Goal: Task Accomplishment & Management: Complete application form

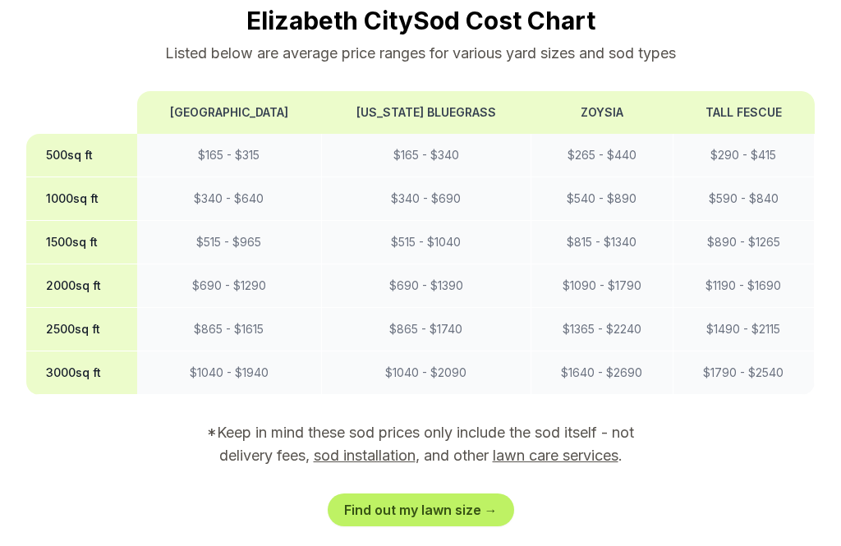
scroll to position [1430, 0]
click at [620, 494] on div "Find out my lawn size →" at bounding box center [420, 510] width 789 height 33
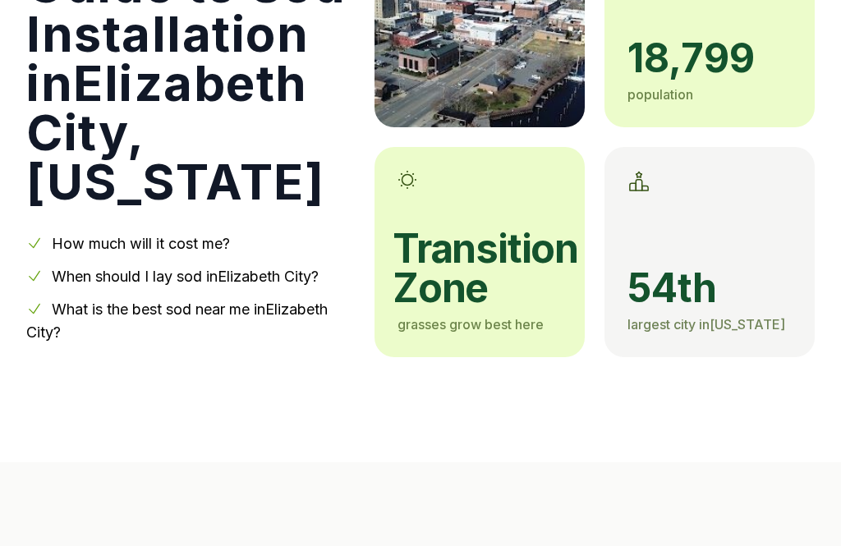
scroll to position [0, 0]
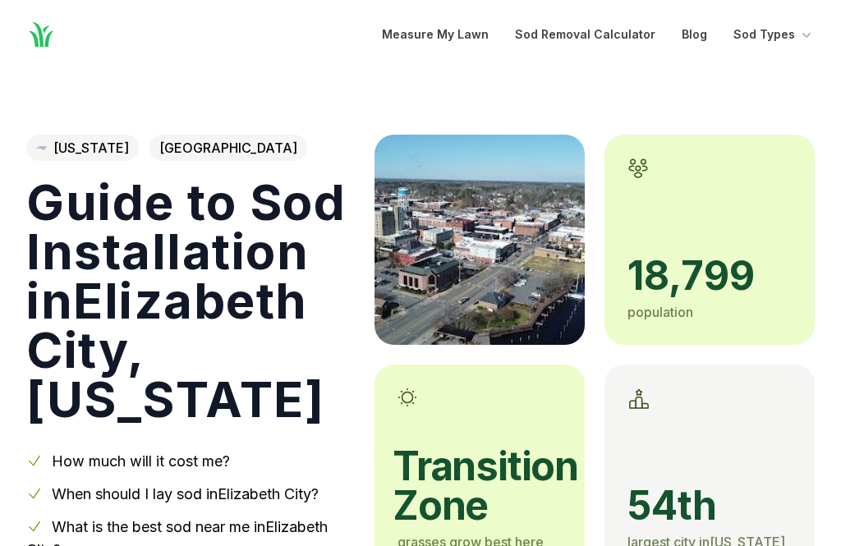
click at [219, 158] on span "[GEOGRAPHIC_DATA]" at bounding box center [229, 148] width 158 height 26
click at [255, 157] on span "[GEOGRAPHIC_DATA]" at bounding box center [229, 148] width 158 height 26
click at [106, 151] on link "[US_STATE]" at bounding box center [82, 148] width 113 height 26
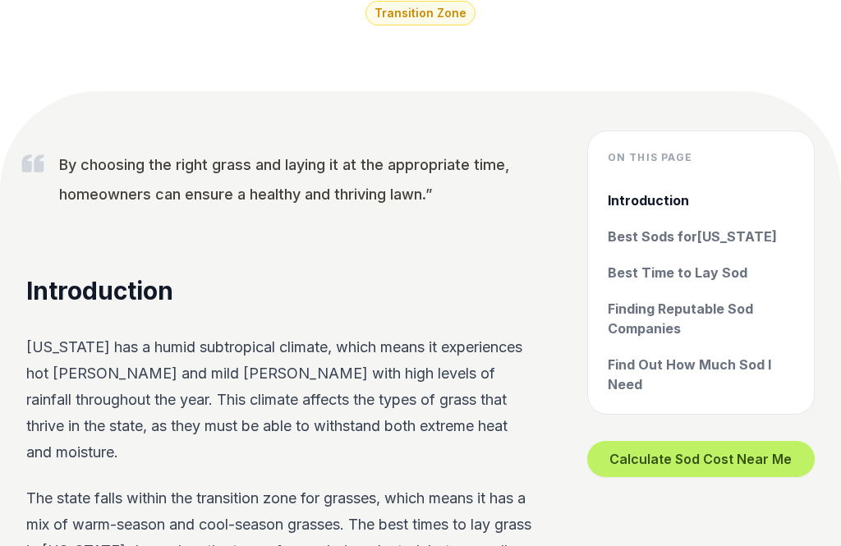
scroll to position [463, 0]
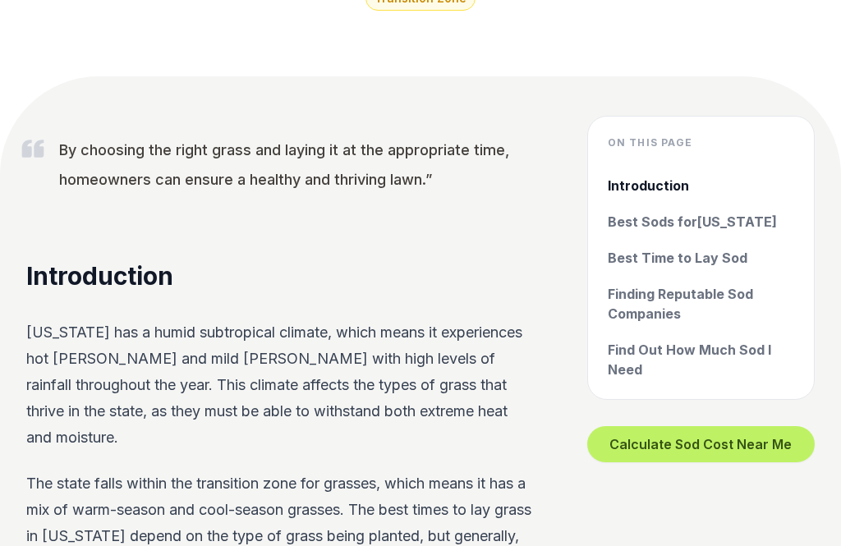
click at [716, 450] on button "Calculate Sod Cost Near Me" at bounding box center [701, 445] width 228 height 36
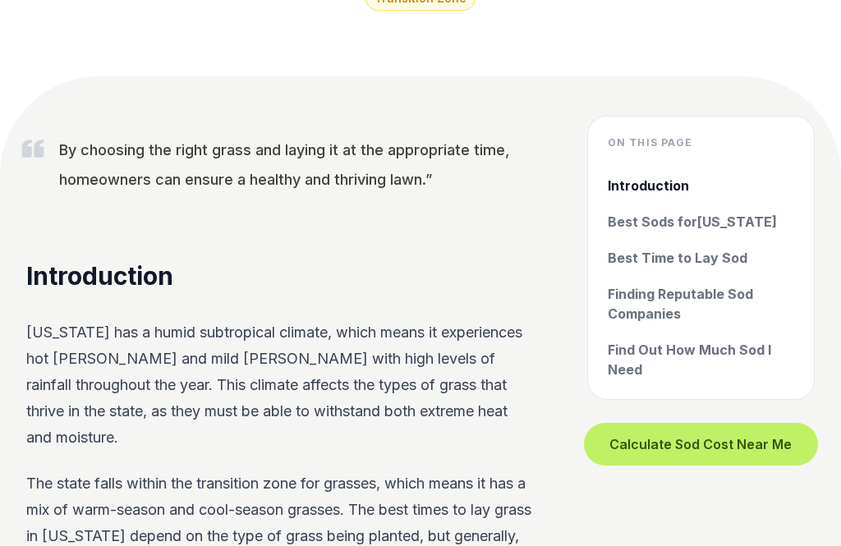
scroll to position [464, 0]
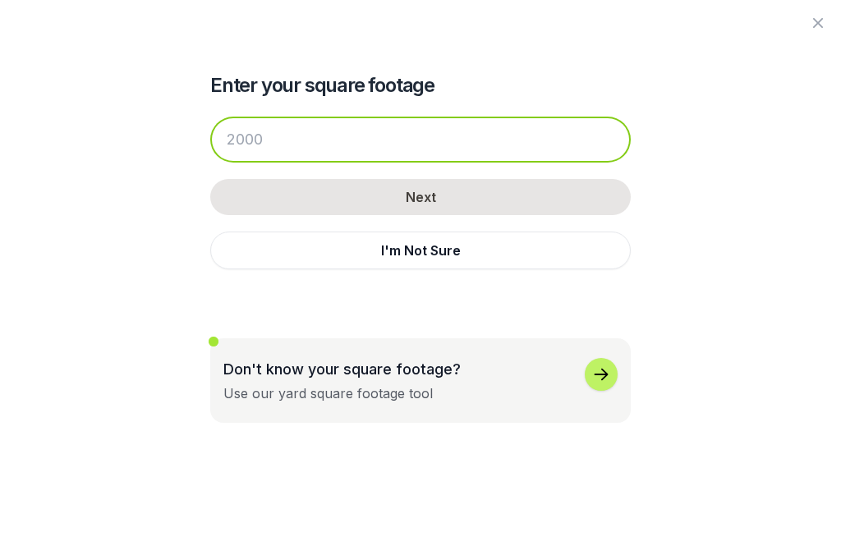
click at [418, 143] on input "number" at bounding box center [420, 140] width 421 height 46
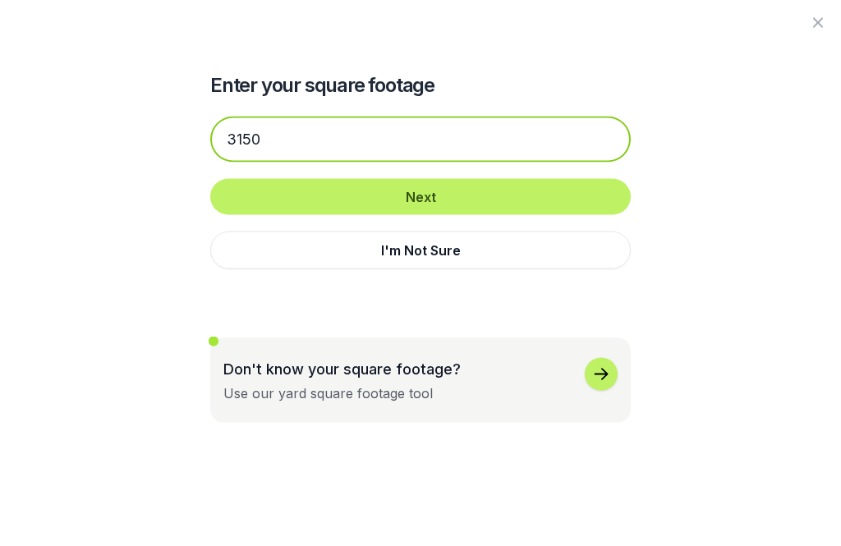
type input "3150"
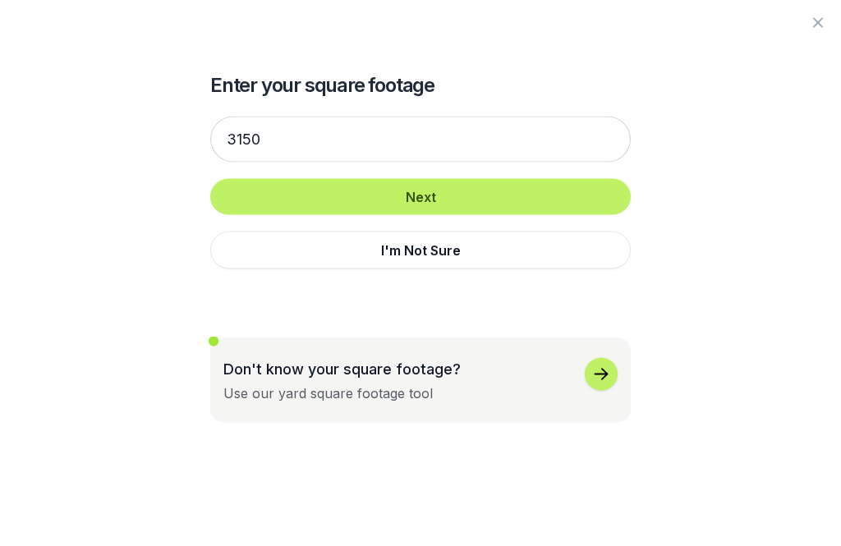
click at [503, 195] on button "Next" at bounding box center [420, 197] width 421 height 36
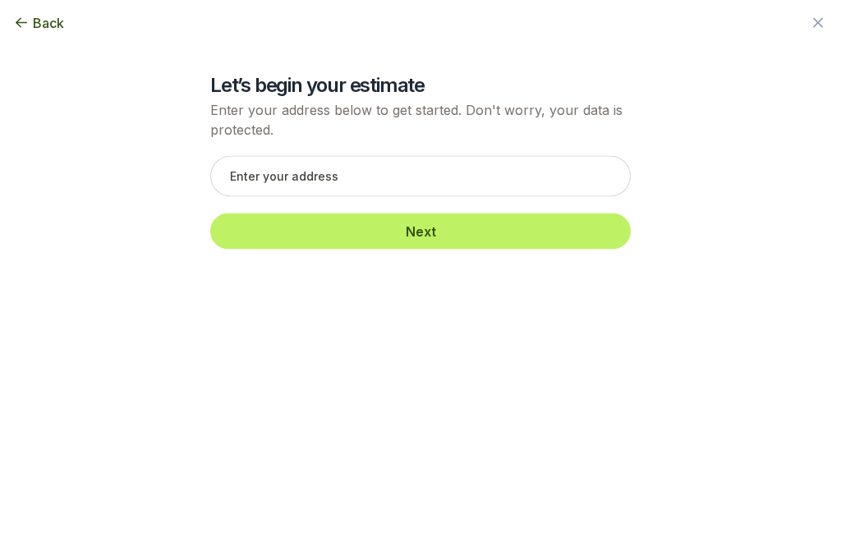
scroll to position [464, 0]
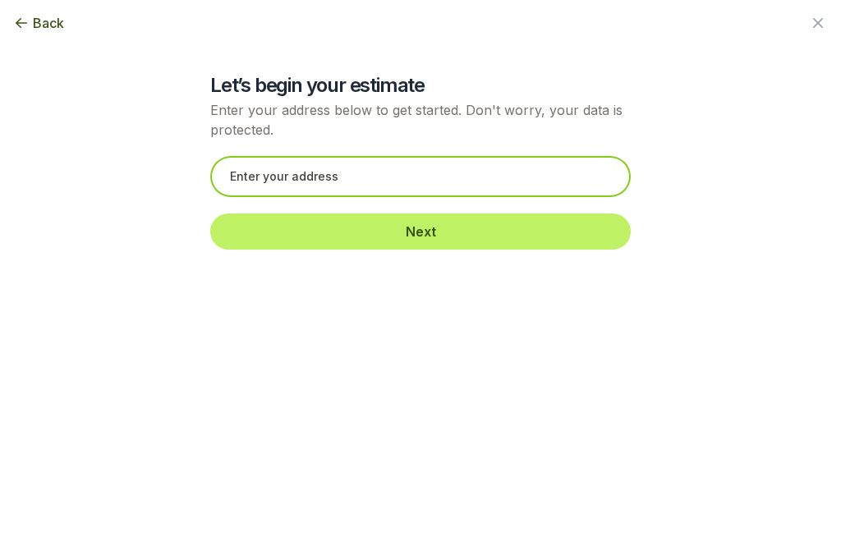
click at [336, 177] on input "text" at bounding box center [420, 176] width 421 height 41
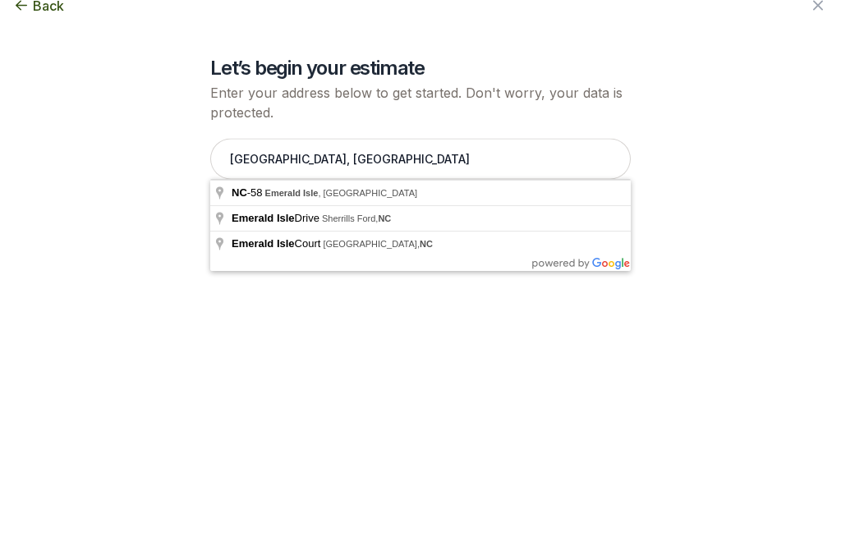
type input "NC-58, [GEOGRAPHIC_DATA], [GEOGRAPHIC_DATA]"
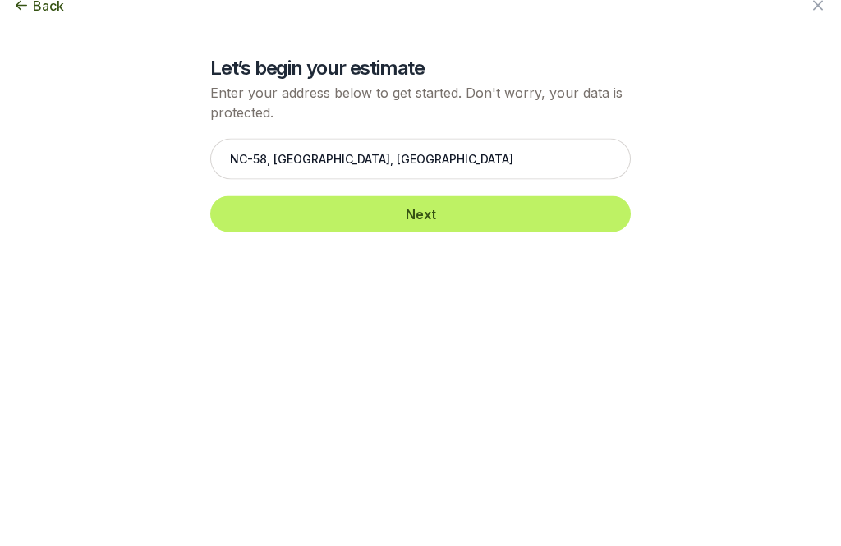
scroll to position [482, 0]
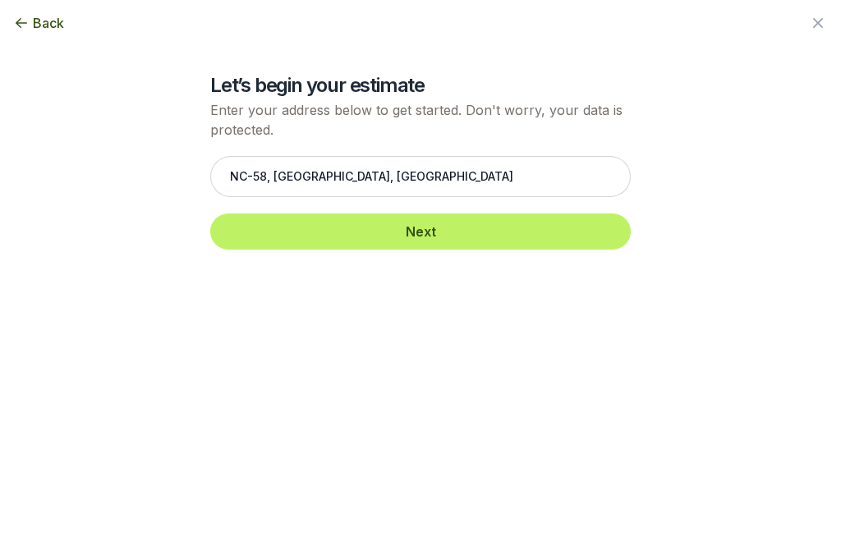
click at [467, 229] on button "Next" at bounding box center [420, 232] width 421 height 36
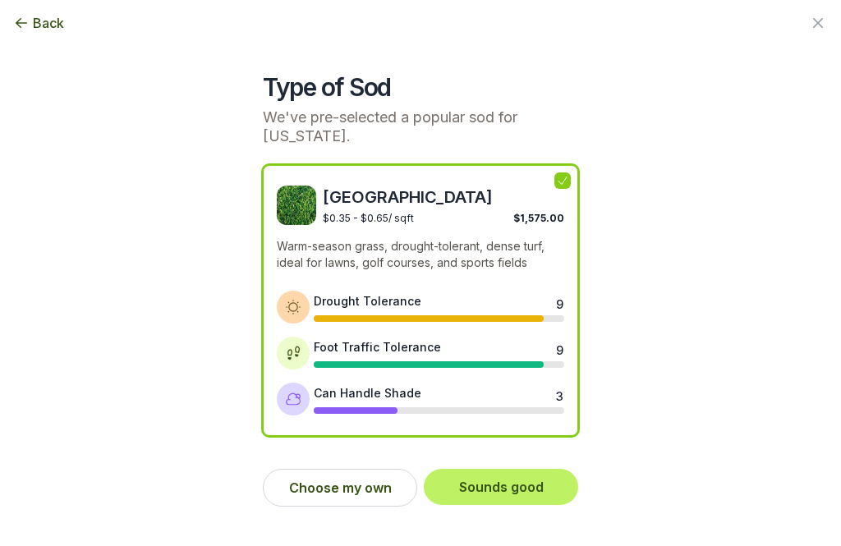
click at [368, 504] on button "Choose my own" at bounding box center [340, 488] width 154 height 38
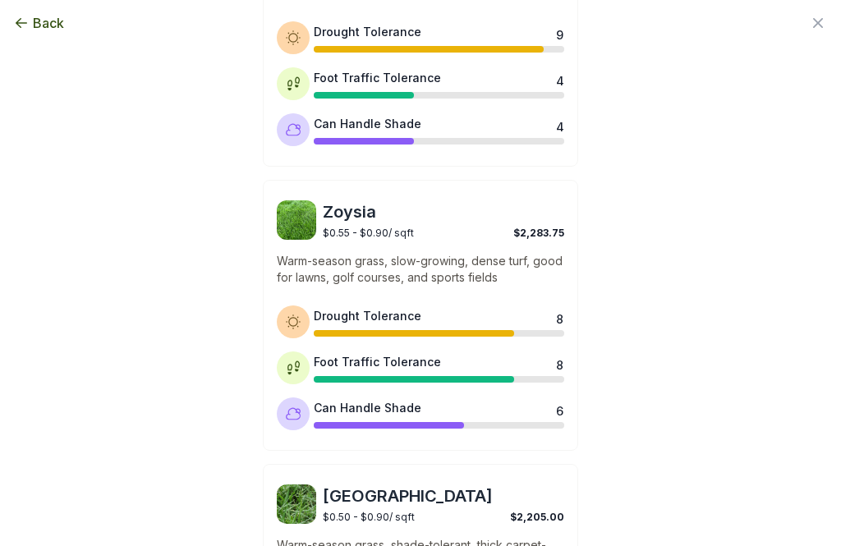
scroll to position [552, 0]
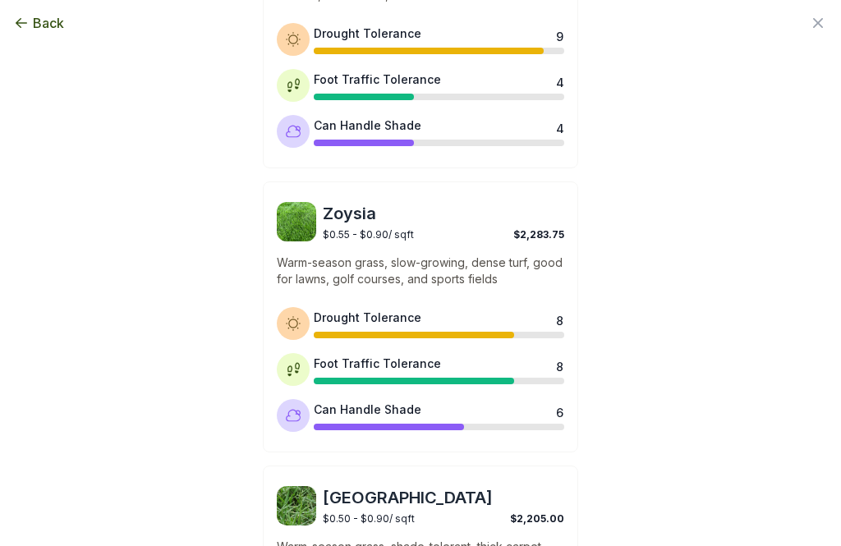
click at [371, 225] on div "$0.55 - $0.90 / sqft $2,283.75" at bounding box center [444, 233] width 242 height 16
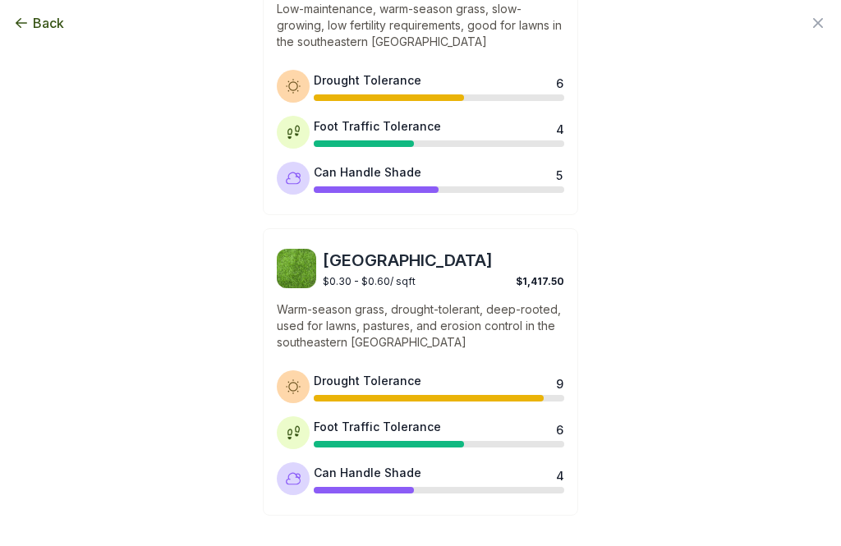
scroll to position [1373, 0]
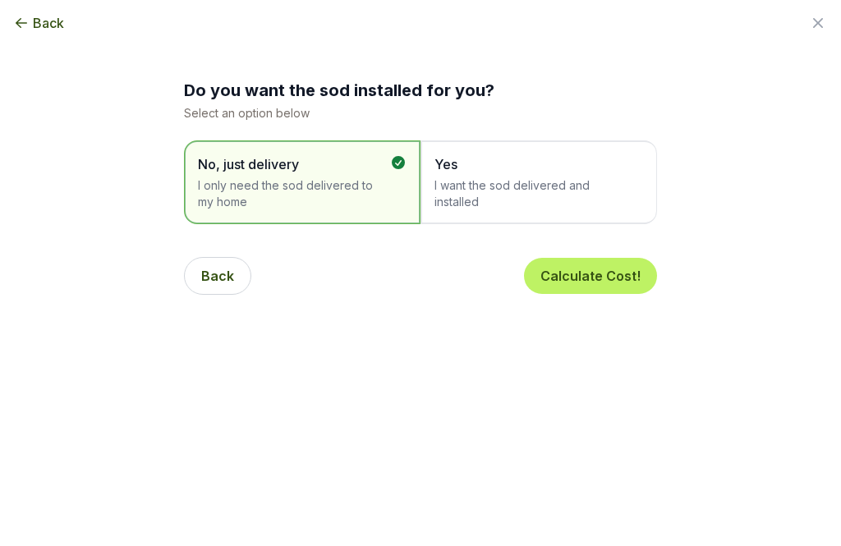
click at [586, 185] on span "I want the sod delivered and installed" at bounding box center [531, 193] width 192 height 33
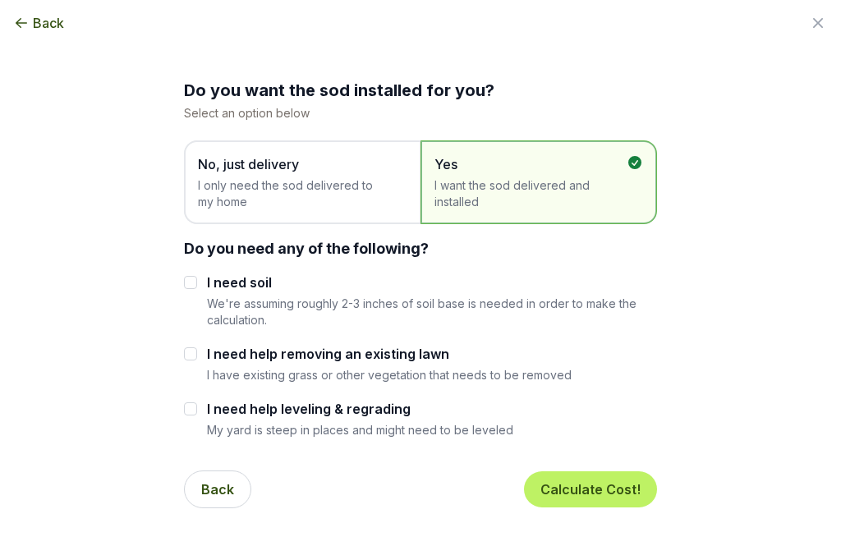
click at [195, 283] on input "I need soil" at bounding box center [190, 282] width 13 height 13
checkbox input "true"
click at [185, 357] on input "I need help removing an existing lawn" at bounding box center [190, 353] width 13 height 13
checkbox input "true"
click at [191, 412] on input "I need help leveling & regrading" at bounding box center [190, 409] width 13 height 13
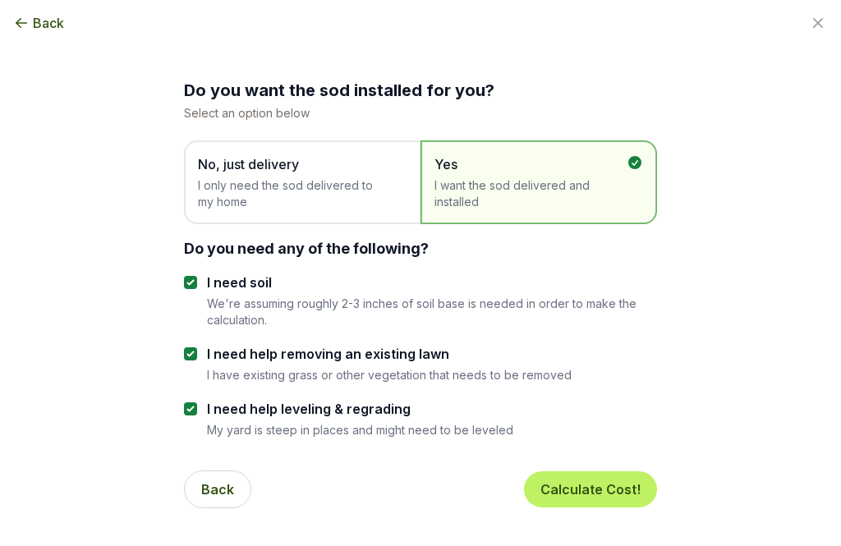
checkbox input "true"
click at [620, 497] on button "Calculate Cost!" at bounding box center [590, 490] width 133 height 36
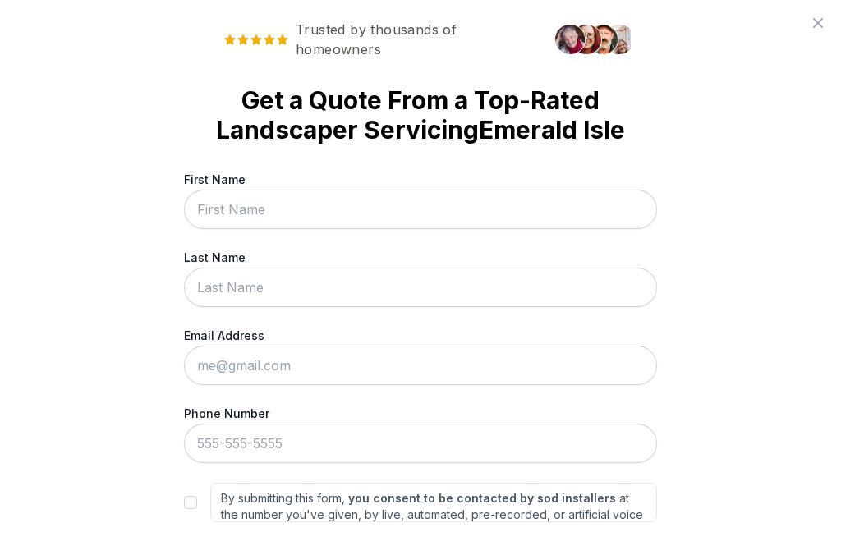
click at [369, 225] on input "First Name" at bounding box center [420, 209] width 473 height 39
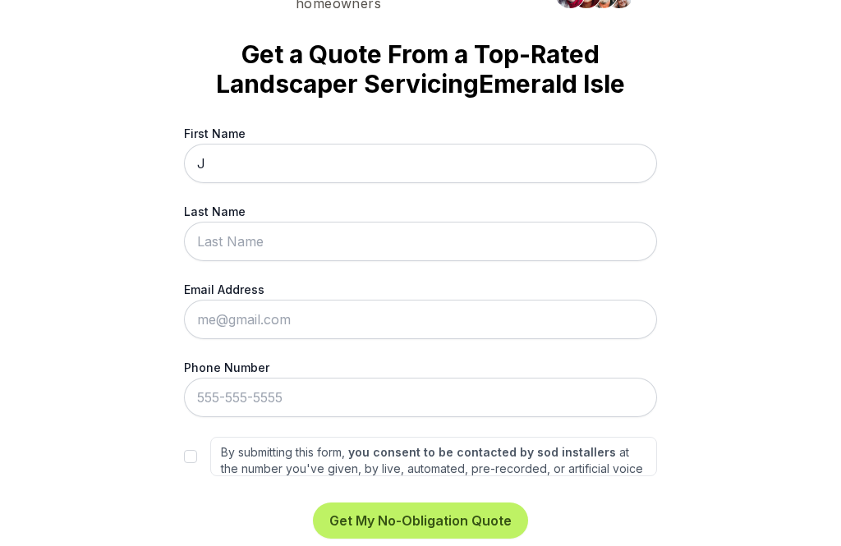
scroll to position [45, 0]
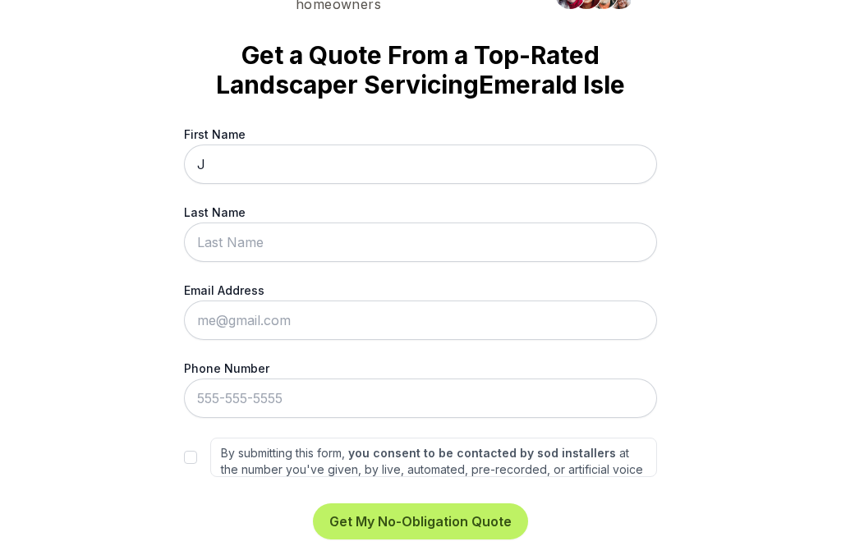
type input "J"
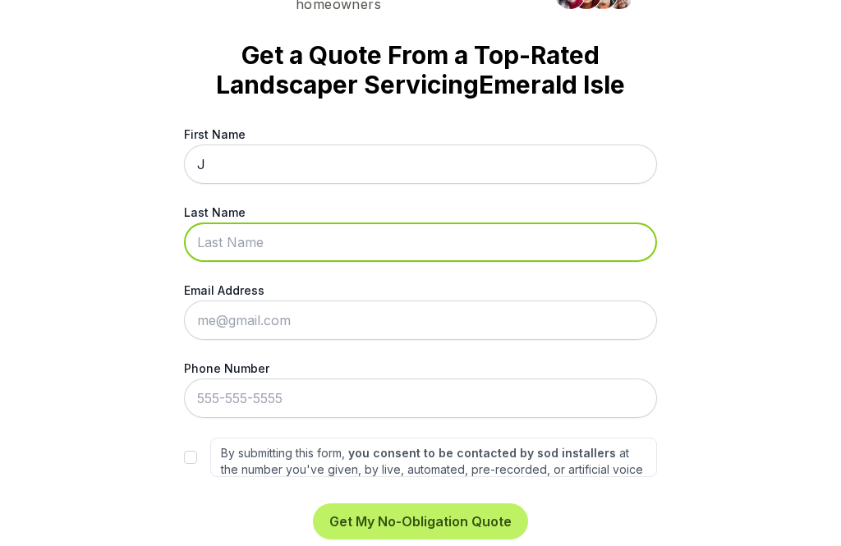
click at [223, 243] on input "Last Name" at bounding box center [420, 242] width 473 height 39
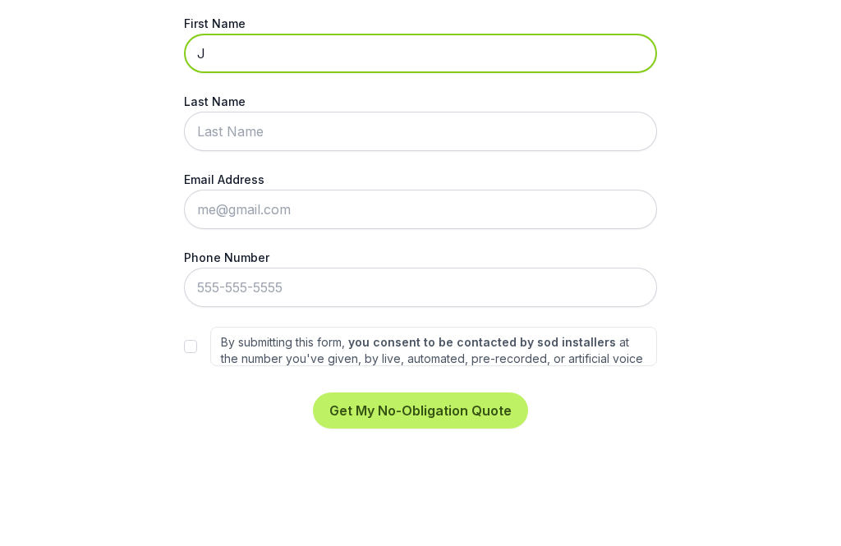
click at [248, 145] on input "J" at bounding box center [420, 164] width 473 height 39
click at [251, 145] on input "J" at bounding box center [420, 164] width 473 height 39
type input "O"
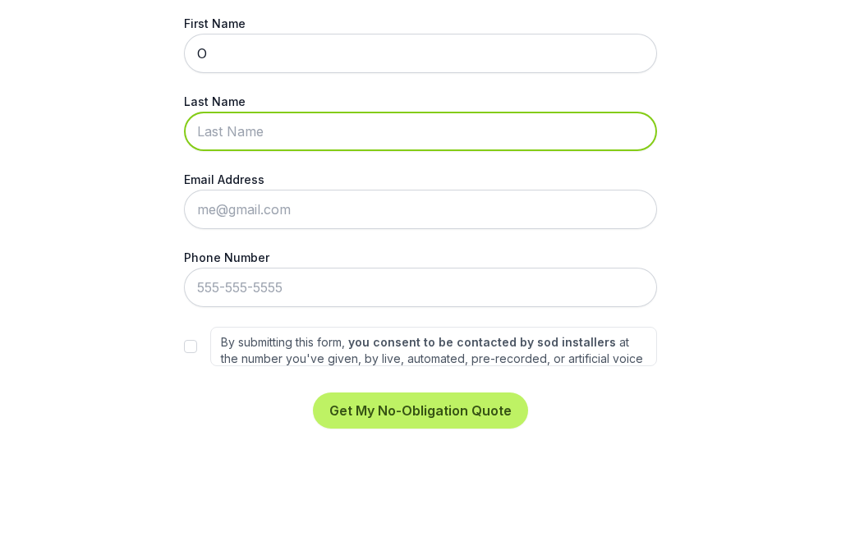
click at [302, 223] on input "Last Name" at bounding box center [420, 242] width 473 height 39
type input "R"
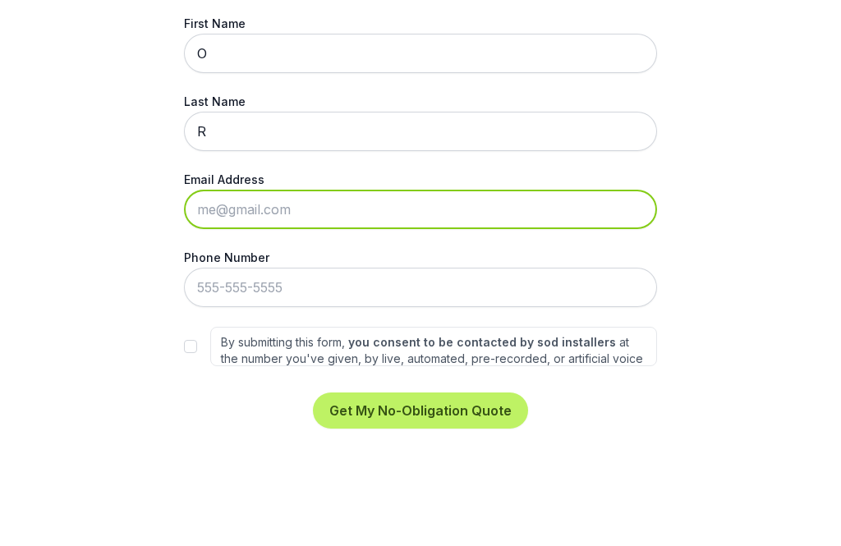
click at [394, 301] on input "Email Address" at bounding box center [420, 320] width 473 height 39
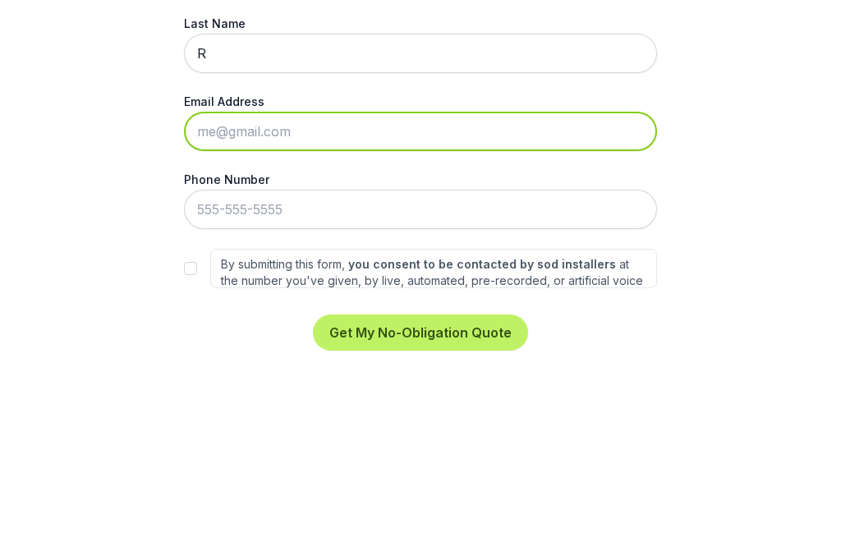
type input "[EMAIL_ADDRESS][DOMAIN_NAME]"
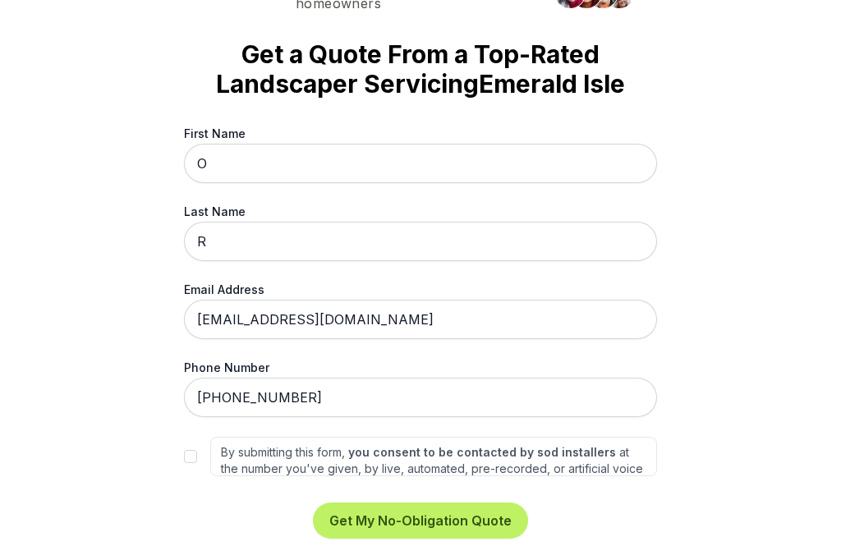
scroll to position [835, 0]
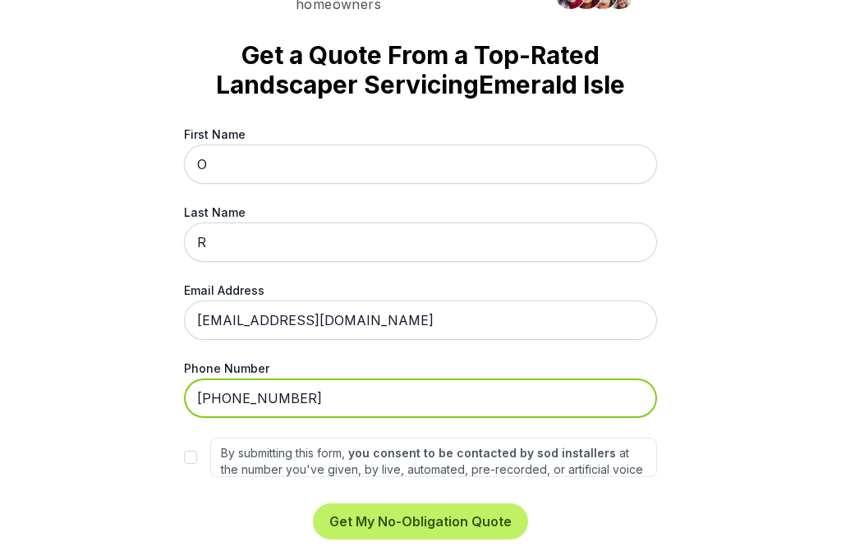
click at [201, 384] on input "[PHONE_NUMBER]" at bounding box center [420, 398] width 473 height 39
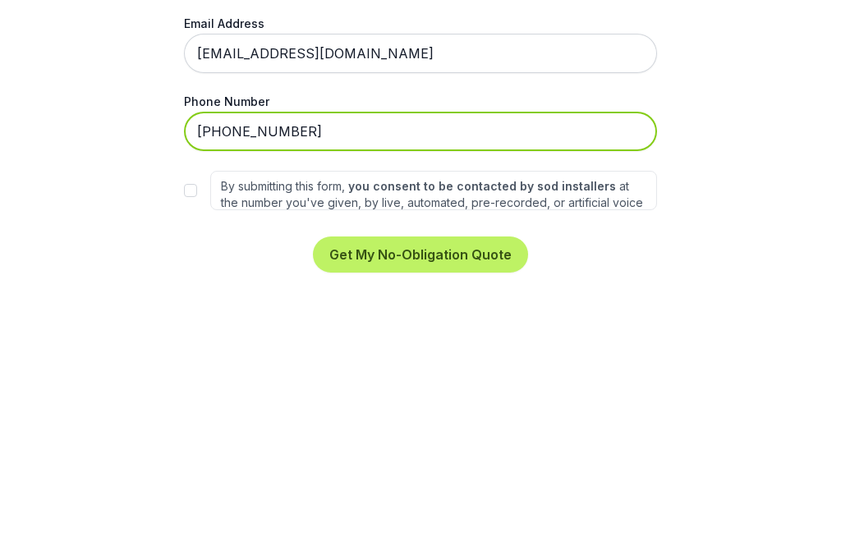
click at [348, 379] on input "[PHONE_NUMBER]" at bounding box center [420, 398] width 473 height 39
type input "2"
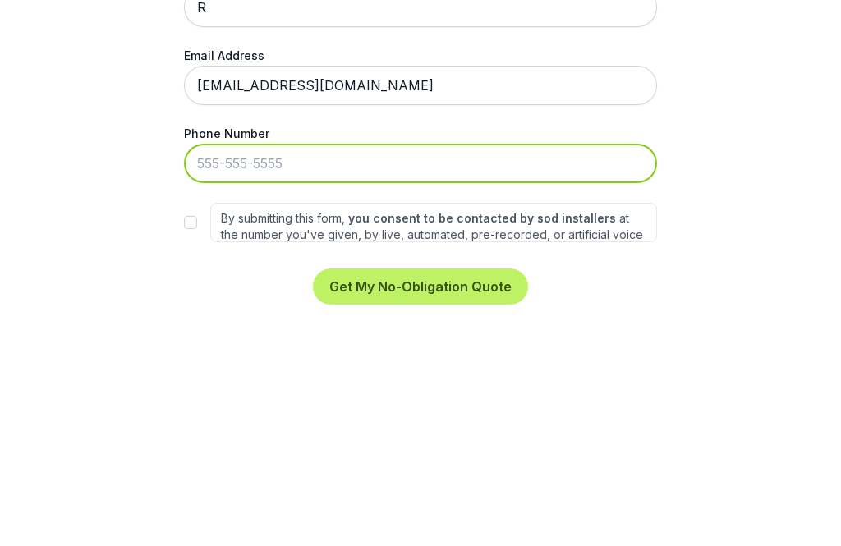
scroll to position [870, 0]
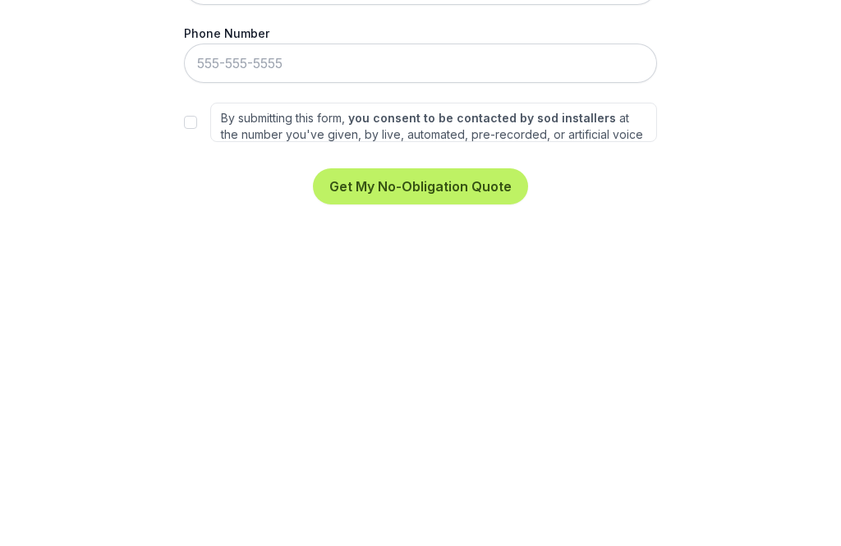
click at [481, 504] on button "Get My No-Obligation Quote" at bounding box center [420, 522] width 215 height 36
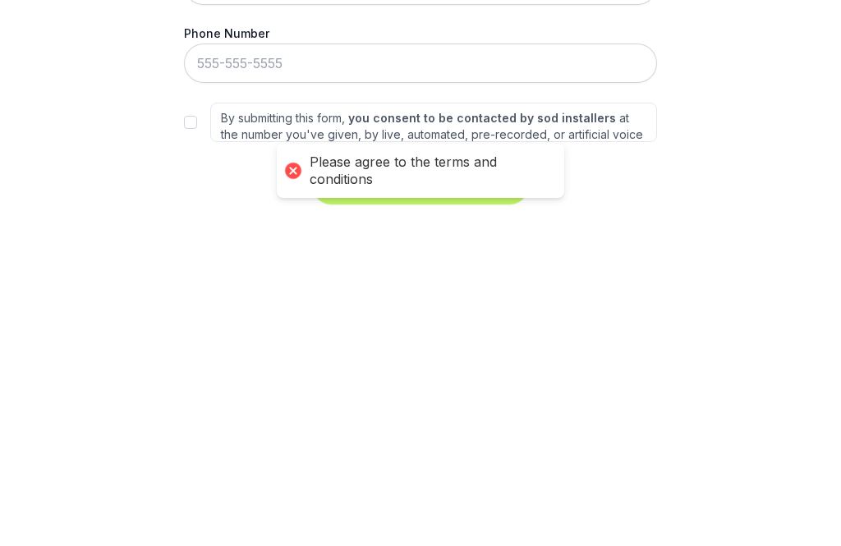
scroll to position [1205, 0]
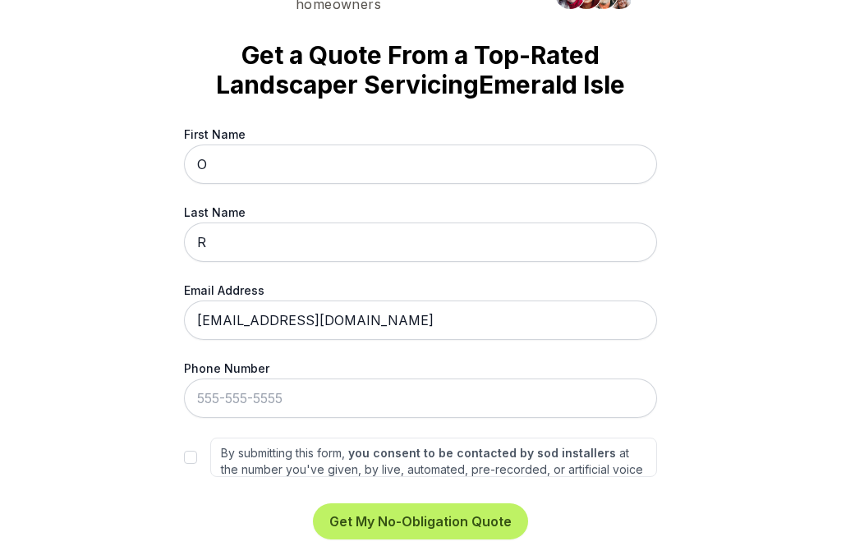
click at [182, 469] on div "Trusted by thousands of homeowners Get a Quote From a Top-Rated Landscaper Serv…" at bounding box center [420, 273] width 841 height 546
click at [187, 467] on div "By submitting this form, you consent to be contacted by sod installers at the n…" at bounding box center [420, 457] width 473 height 39
click at [186, 472] on div "By submitting this form, you consent to be contacted by sod installers at the n…" at bounding box center [420, 457] width 473 height 39
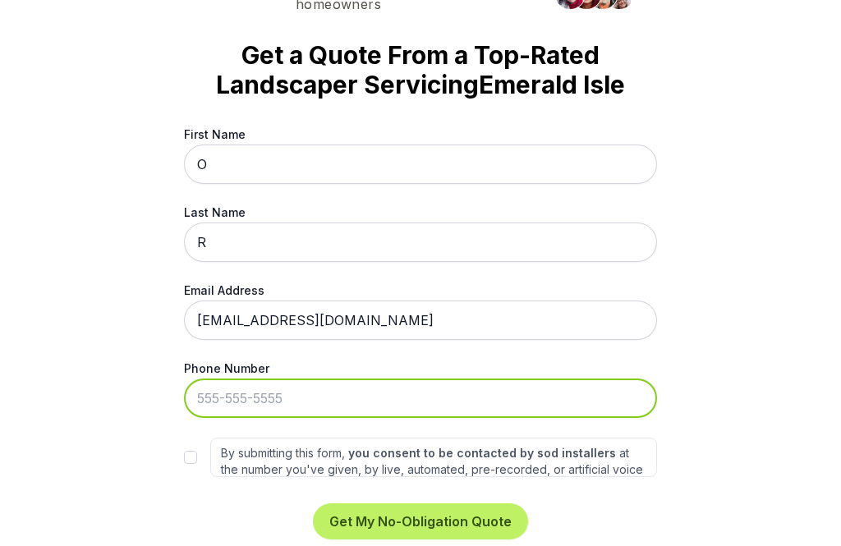
click at [321, 402] on input "Phone Number" at bounding box center [420, 398] width 473 height 39
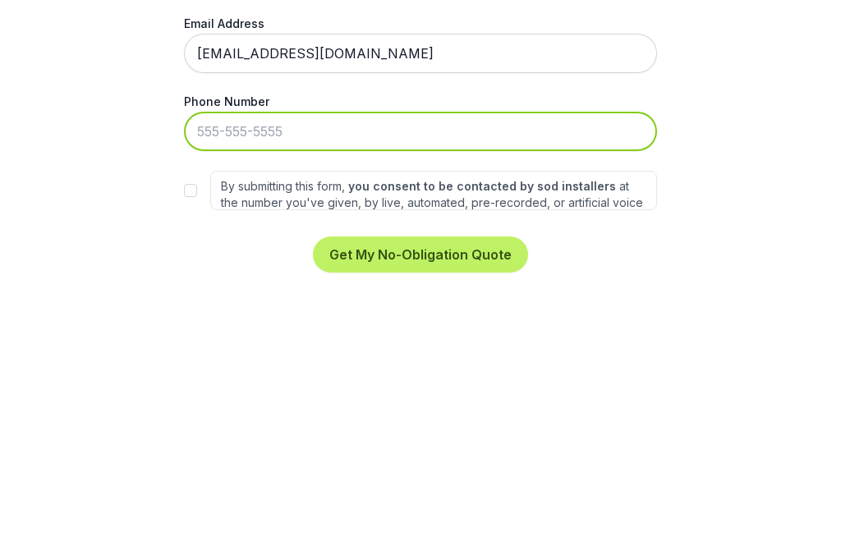
type input "[PHONE_NUMBER]"
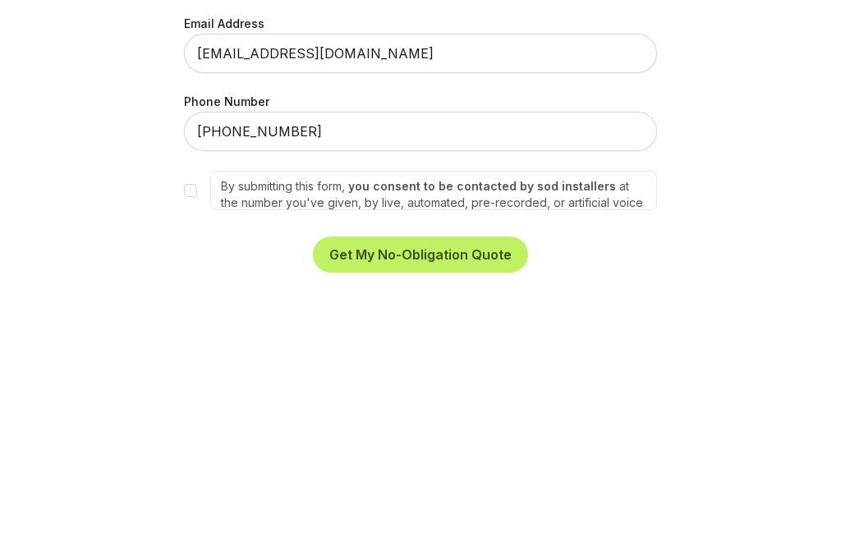
scroll to position [1633, 0]
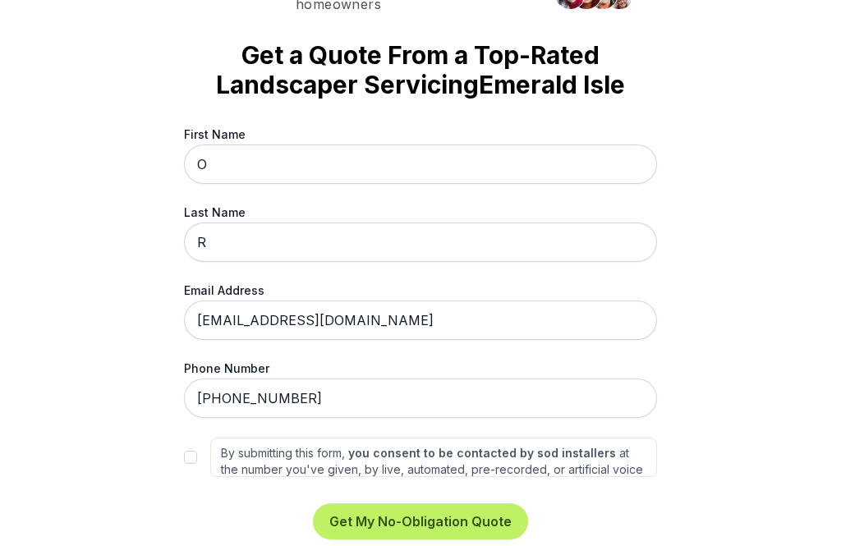
click at [183, 464] on div "Trusted by thousands of homeowners Get a Quote From a Top-Rated Landscaper Serv…" at bounding box center [420, 273] width 841 height 546
click at [180, 464] on div "Trusted by thousands of homeowners Get a Quote From a Top-Rated Landscaper Serv…" at bounding box center [420, 273] width 841 height 546
click at [193, 454] on input "By submitting this form, you consent to be contacted by sod installers at the n…" at bounding box center [190, 457] width 13 height 13
checkbox input "true"
click at [496, 530] on button "Get My No-Obligation Quote" at bounding box center [420, 522] width 215 height 36
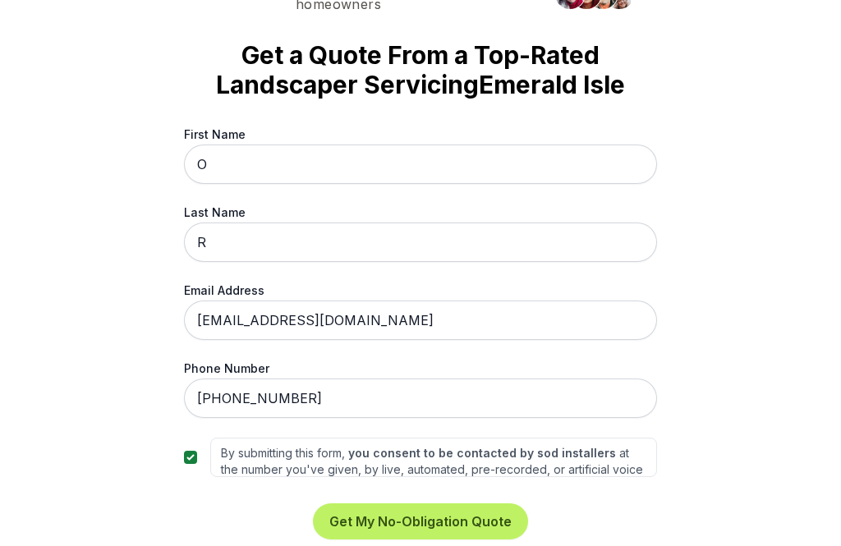
scroll to position [0, 0]
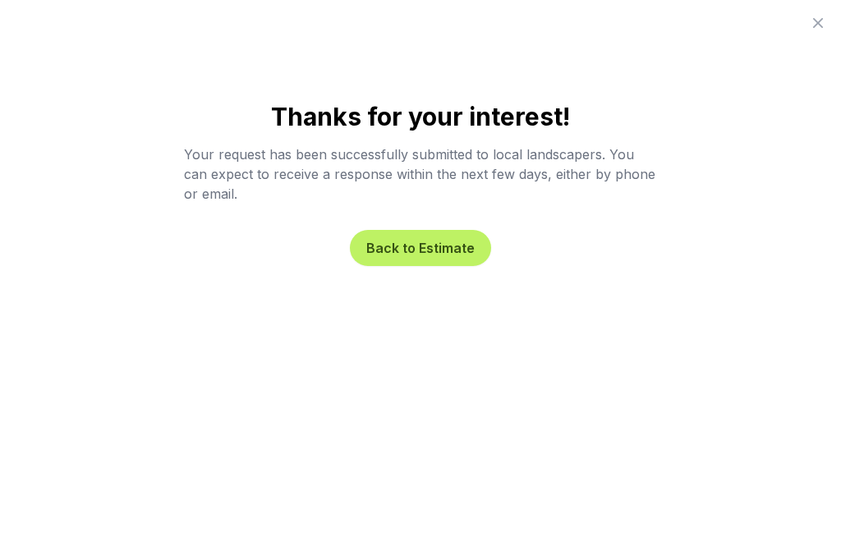
click at [449, 255] on button "Back to Estimate" at bounding box center [420, 248] width 141 height 36
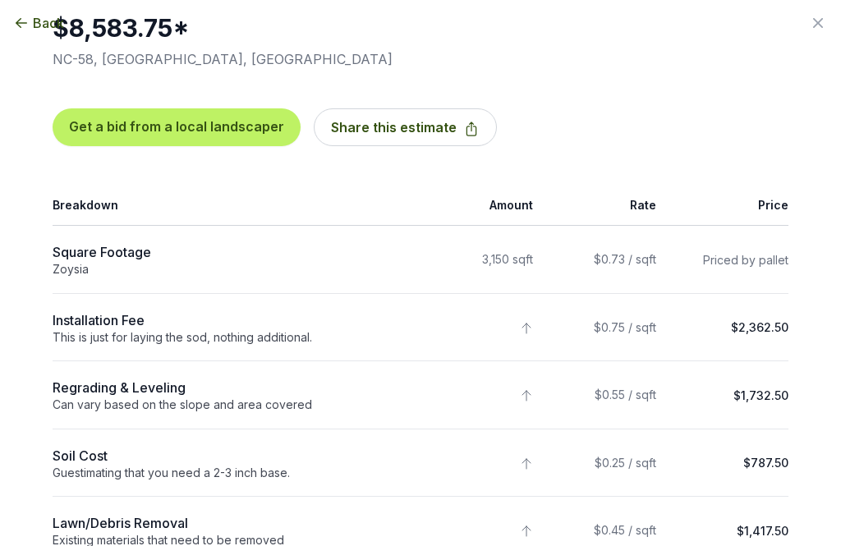
scroll to position [56, 0]
click at [417, 124] on button "Share this estimate" at bounding box center [405, 127] width 183 height 38
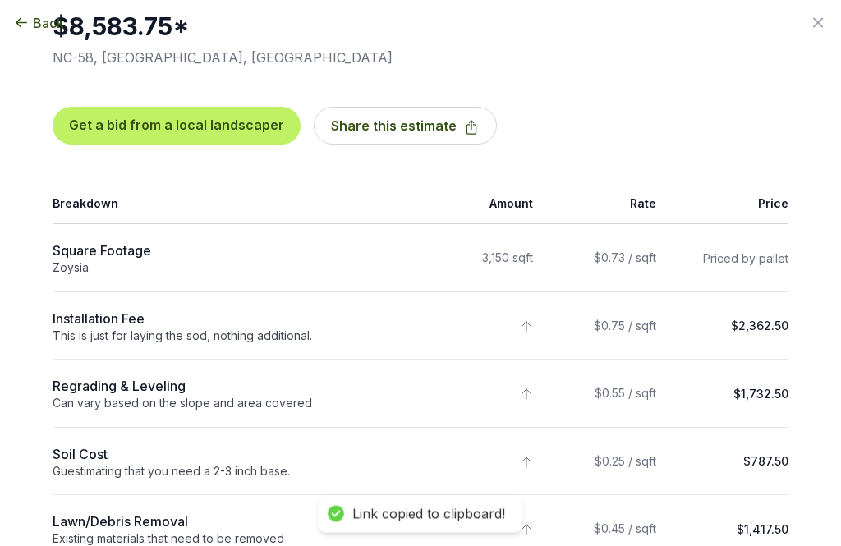
scroll to position [1633, 0]
click at [109, 134] on button "Get a bid from a local landscaper" at bounding box center [177, 127] width 248 height 38
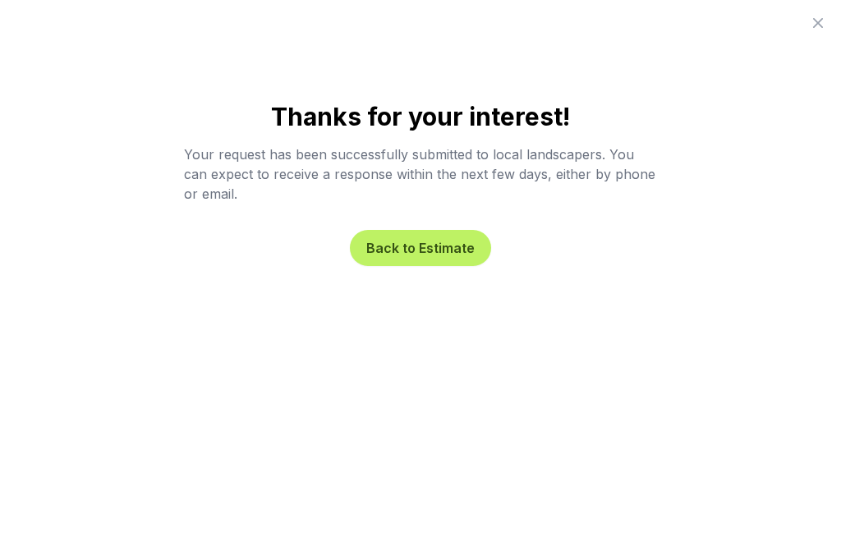
click at [453, 264] on button "Back to Estimate" at bounding box center [420, 248] width 141 height 36
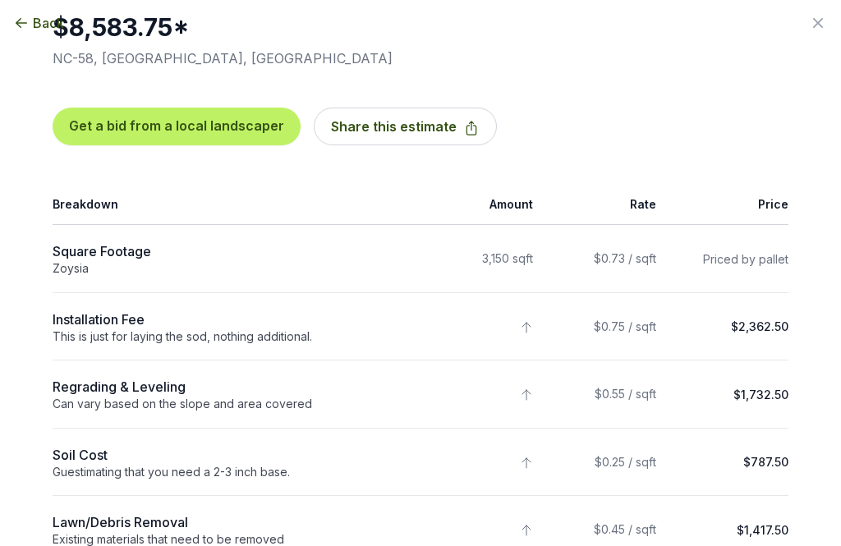
click at [120, 137] on button "Get a bid from a local landscaper" at bounding box center [177, 127] width 248 height 38
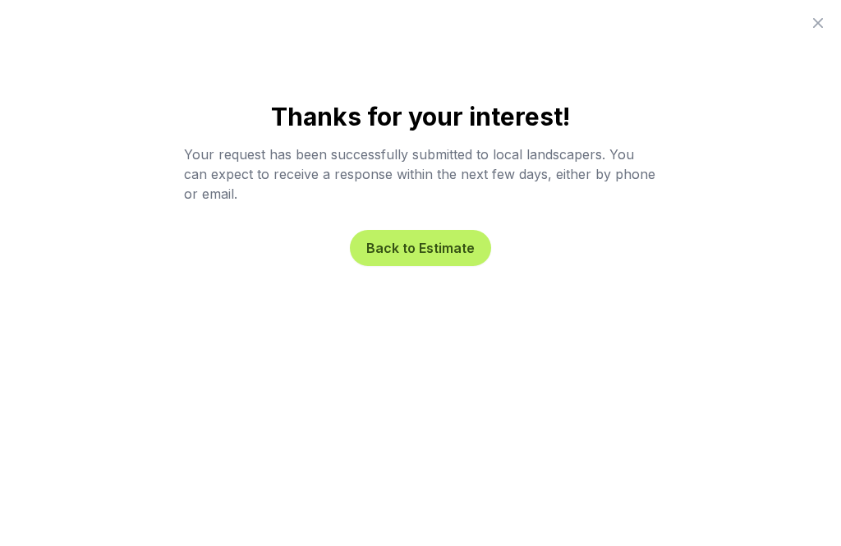
click at [463, 263] on button "Back to Estimate" at bounding box center [420, 248] width 141 height 36
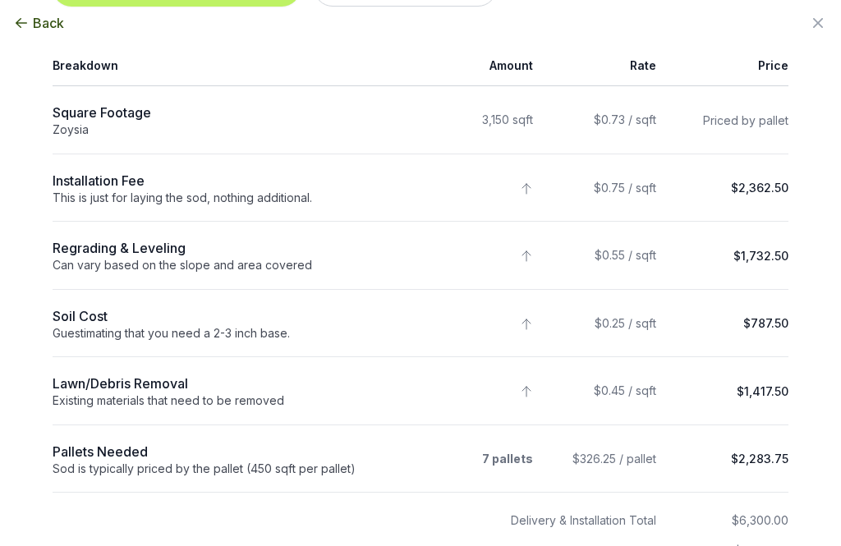
scroll to position [193, 0]
